Goal: Task Accomplishment & Management: Manage account settings

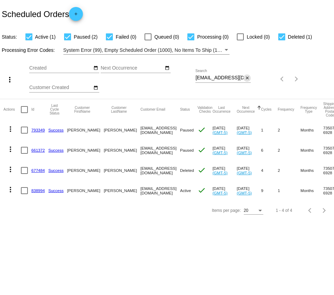
click at [247, 79] on mat-icon "close" at bounding box center [246, 78] width 5 height 6
click at [247, 79] on mat-icon "search" at bounding box center [246, 79] width 8 height 11
click at [236, 80] on app-dashboard-scheduled-orders "Scheduled Orders add Status: Active (1) Paused (2) Failed (0) Queued (0) Proces…" at bounding box center [167, 110] width 334 height 220
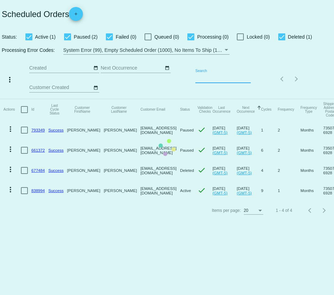
paste input "[EMAIL_ADDRESS][DOMAIN_NAME]"
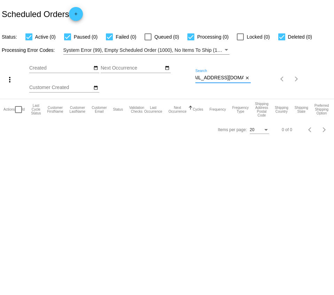
type input "[EMAIL_ADDRESS][DOMAIN_NAME]"
click at [246, 81] on button "close" at bounding box center [246, 77] width 7 height 7
click at [246, 81] on mat-icon "search" at bounding box center [246, 79] width 8 height 11
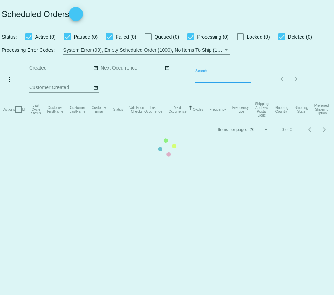
click at [234, 79] on app-dashboard-scheduled-orders "Scheduled Orders add Status: Active (0) Paused (0) Failed (0) Queued (0) Proces…" at bounding box center [167, 69] width 334 height 139
paste input "[EMAIL_ADDRESS][DOMAIN_NAME]"
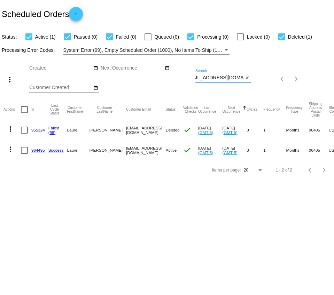
type input "[EMAIL_ADDRESS][DOMAIN_NAME]"
click at [38, 150] on link "964495" at bounding box center [38, 150] width 14 height 5
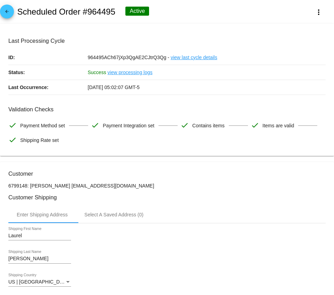
click at [6, 10] on mat-icon "arrow_back" at bounding box center [7, 13] width 8 height 8
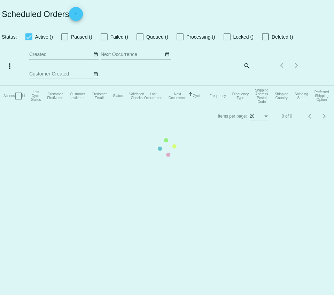
checkbox input "true"
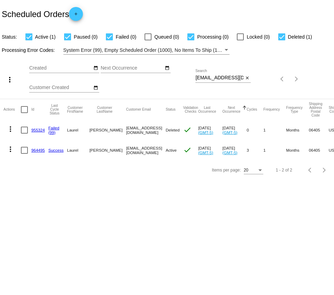
click at [39, 130] on link "955324" at bounding box center [38, 130] width 14 height 5
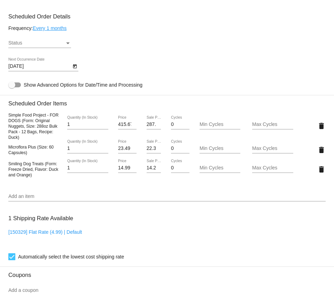
scroll to position [421, 0]
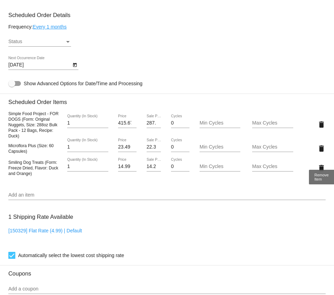
click at [322, 153] on mat-icon "delete" at bounding box center [321, 148] width 8 height 8
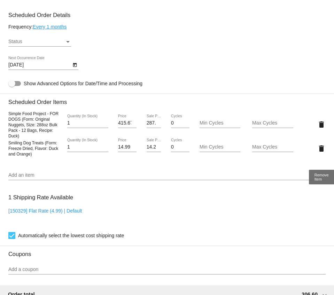
click at [322, 153] on mat-icon "delete" at bounding box center [321, 148] width 8 height 8
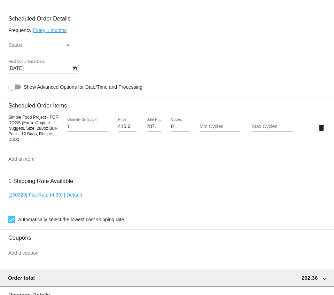
scroll to position [417, 0]
click at [73, 73] on icon "Open calendar" at bounding box center [74, 69] width 5 height 8
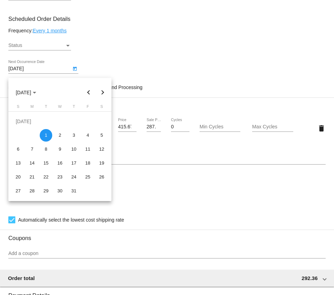
click at [102, 59] on div at bounding box center [167, 147] width 334 height 295
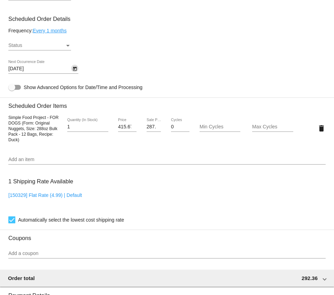
click at [68, 47] on div "Status" at bounding box center [67, 46] width 3 height 2
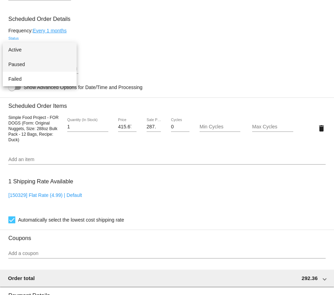
click at [49, 62] on span "Paused" at bounding box center [39, 64] width 63 height 15
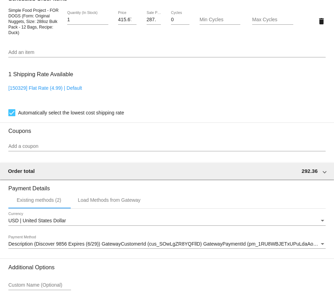
scroll to position [593, 0]
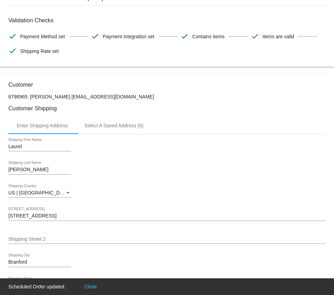
scroll to position [0, 0]
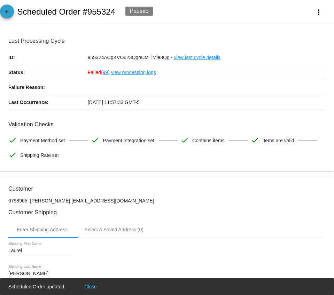
click at [9, 12] on mat-icon "arrow_back" at bounding box center [7, 13] width 8 height 8
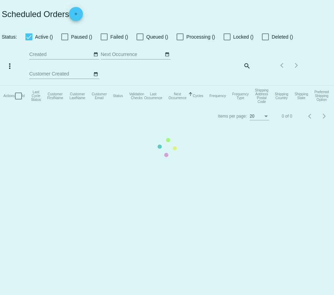
checkbox input "true"
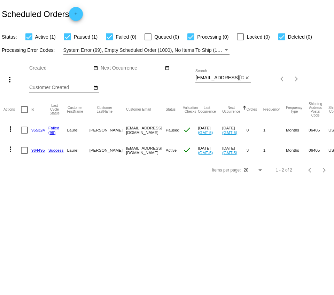
click at [36, 150] on link "964495" at bounding box center [38, 150] width 14 height 5
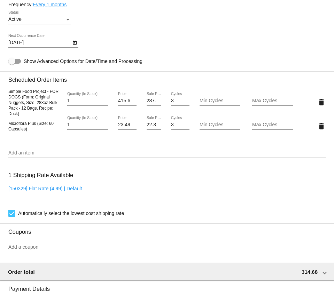
scroll to position [428, 0]
click at [321, 107] on mat-icon "delete" at bounding box center [321, 102] width 8 height 8
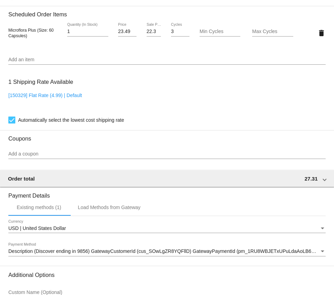
scroll to position [569, 0]
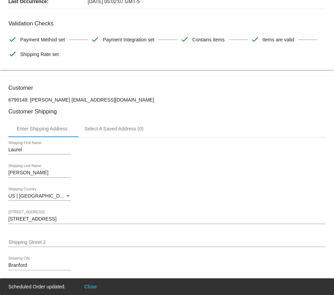
scroll to position [0, 0]
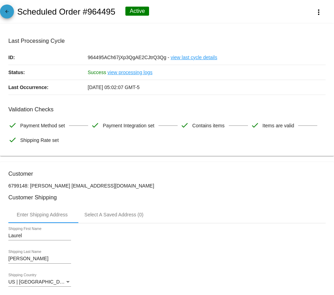
click at [8, 13] on mat-icon "arrow_back" at bounding box center [7, 13] width 8 height 8
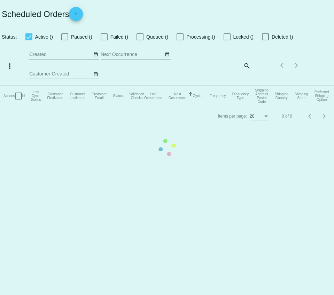
checkbox input "true"
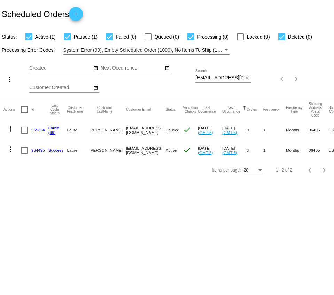
click at [37, 131] on link "955324" at bounding box center [38, 130] width 14 height 5
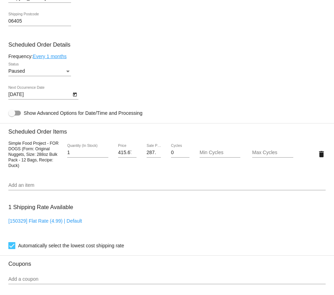
scroll to position [390, 0]
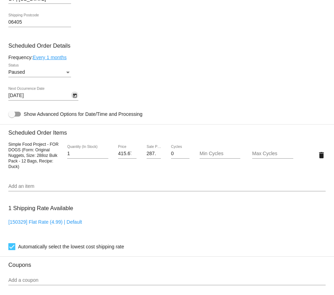
click at [74, 100] on icon "Open calendar" at bounding box center [74, 95] width 5 height 8
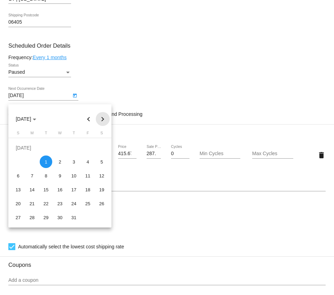
click at [102, 117] on button "Next month" at bounding box center [103, 119] width 14 height 14
click at [99, 147] on div "1" at bounding box center [101, 148] width 13 height 13
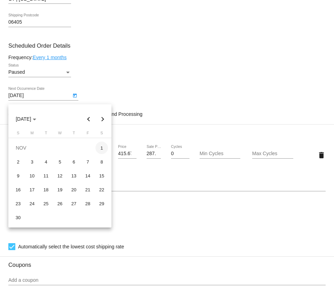
type input "[DATE]"
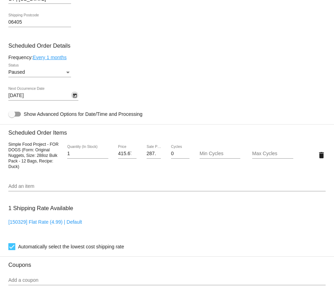
click at [65, 75] on div "Status" at bounding box center [68, 73] width 6 height 6
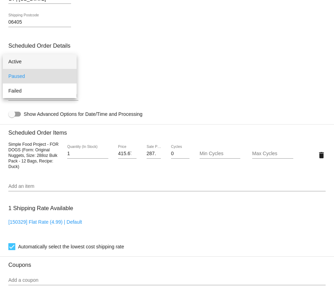
click at [58, 62] on span "Active" at bounding box center [39, 61] width 63 height 15
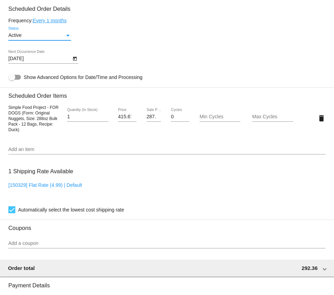
scroll to position [593, 0]
